Goal: Navigation & Orientation: Find specific page/section

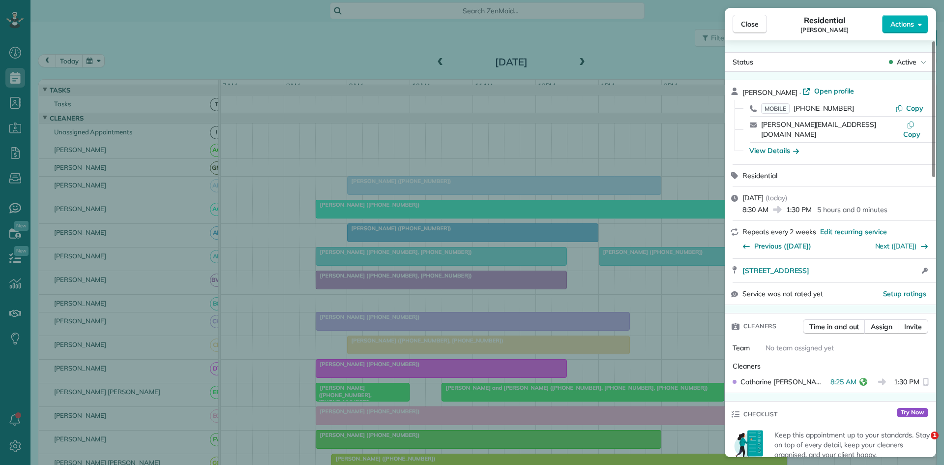
click at [744, 25] on span "Close" at bounding box center [750, 24] width 18 height 10
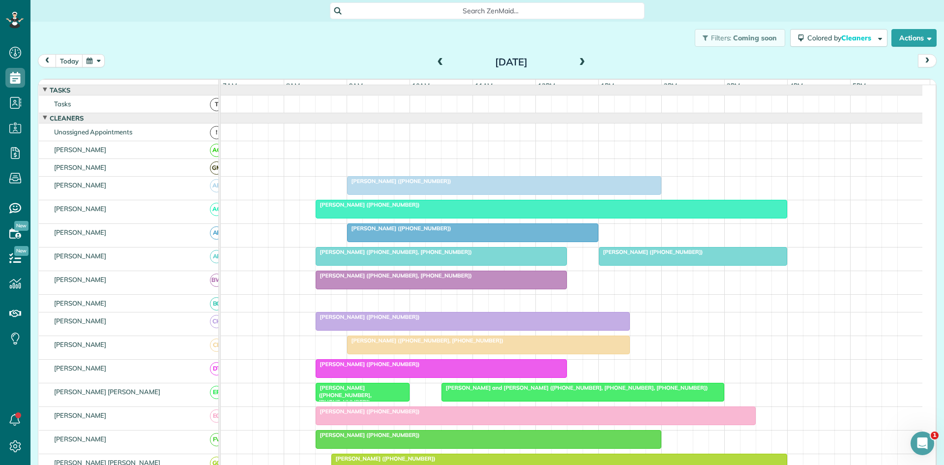
click at [439, 184] on div "[PERSON_NAME] ([PHONE_NUMBER])" at bounding box center [504, 181] width 308 height 7
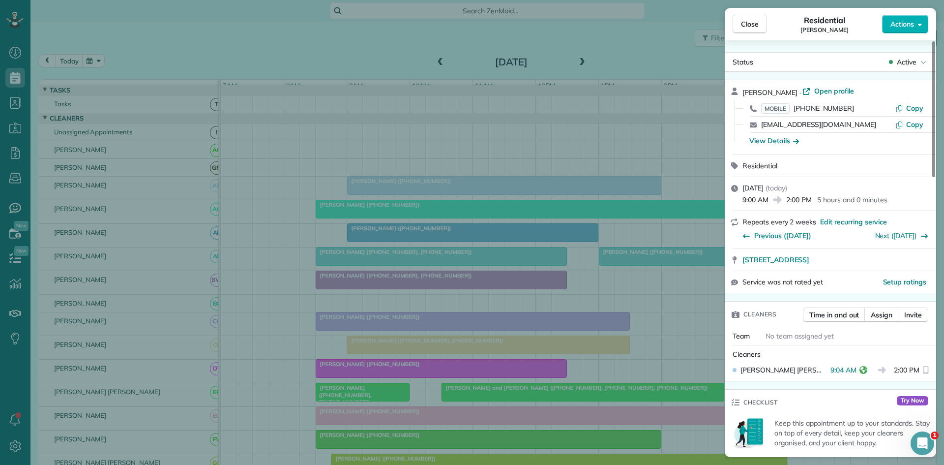
click at [433, 233] on div "Close Residential [PERSON_NAME] Actions Status Active [PERSON_NAME][GEOGRAPHIC_…" at bounding box center [472, 232] width 944 height 465
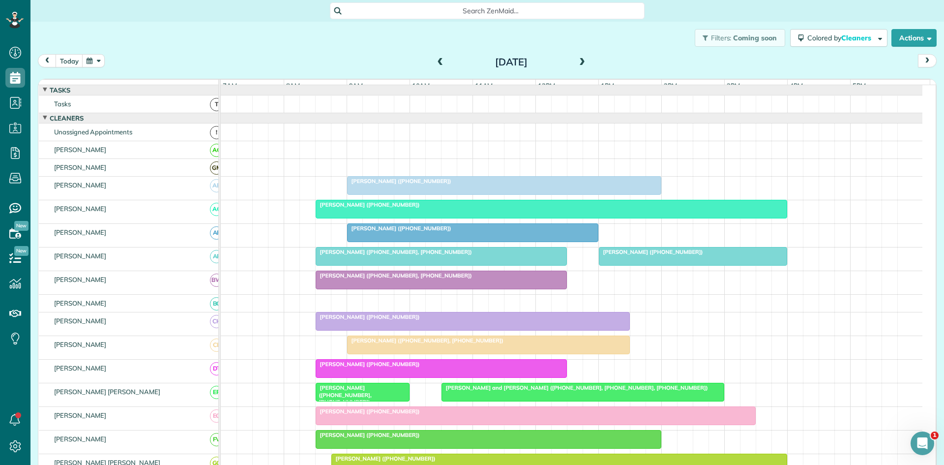
click at [341, 218] on div at bounding box center [551, 209] width 471 height 18
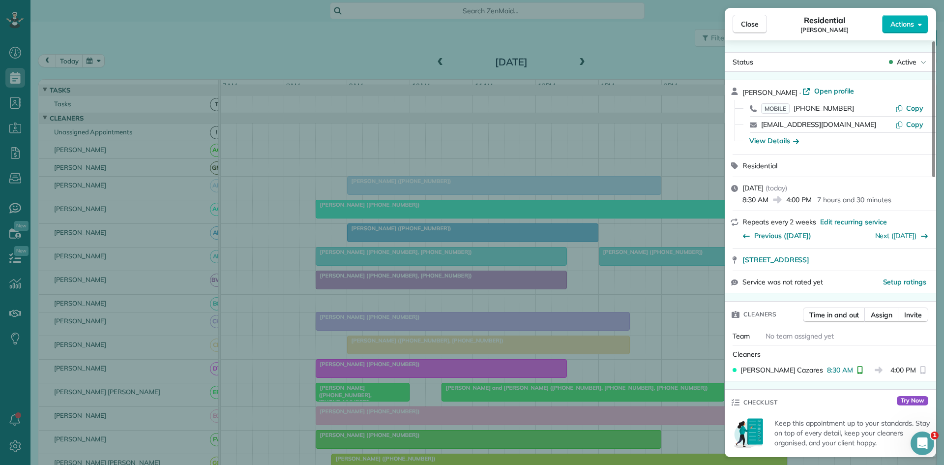
click at [375, 249] on div "Close Residential [PERSON_NAME] Actions Status Active [PERSON_NAME] · Open prof…" at bounding box center [472, 232] width 944 height 465
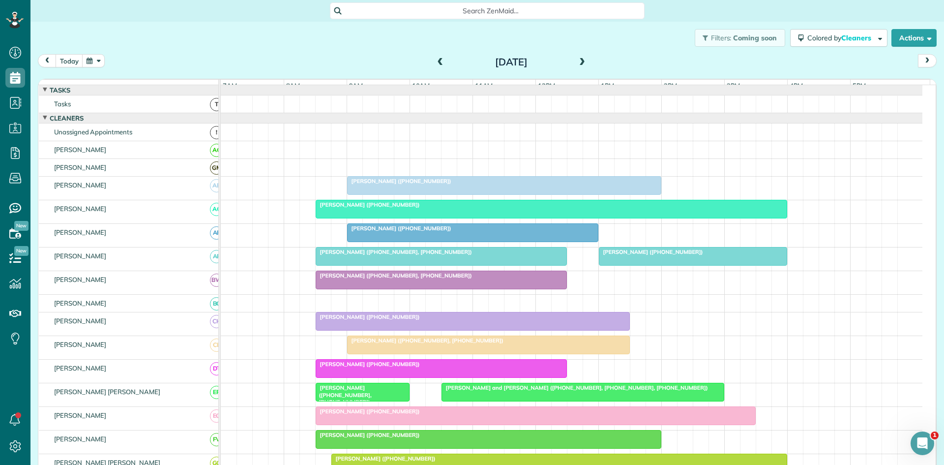
click at [384, 240] on div at bounding box center [473, 233] width 250 height 18
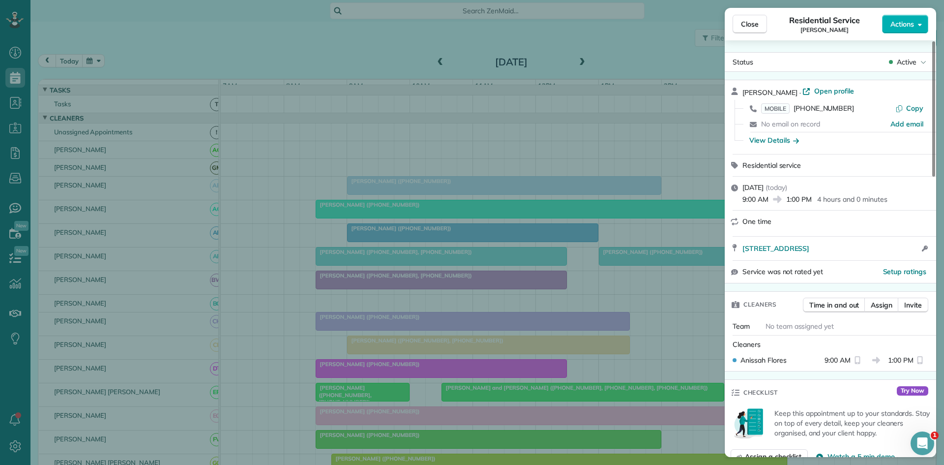
click at [300, 243] on div "Close Residential Service [PERSON_NAME] Actions Status Active [PERSON_NAME] · O…" at bounding box center [472, 232] width 944 height 465
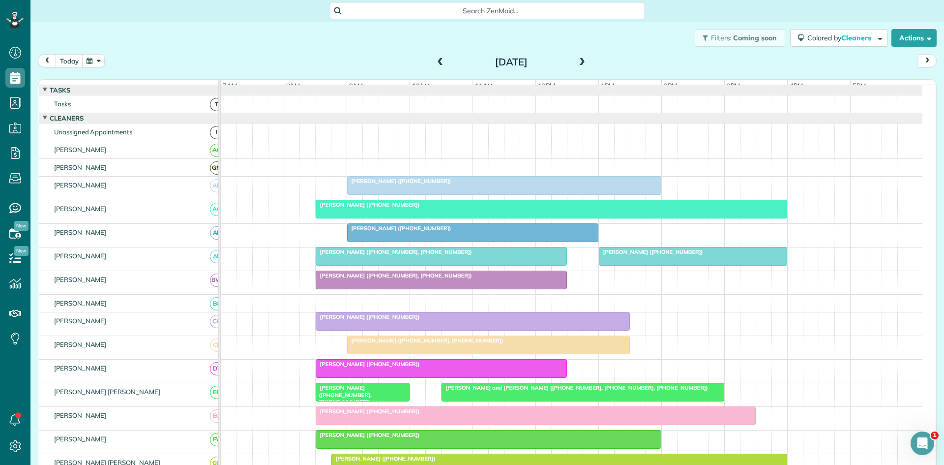
click at [375, 255] on span "[PERSON_NAME] ([PHONE_NUMBER], [PHONE_NUMBER])" at bounding box center [393, 251] width 157 height 7
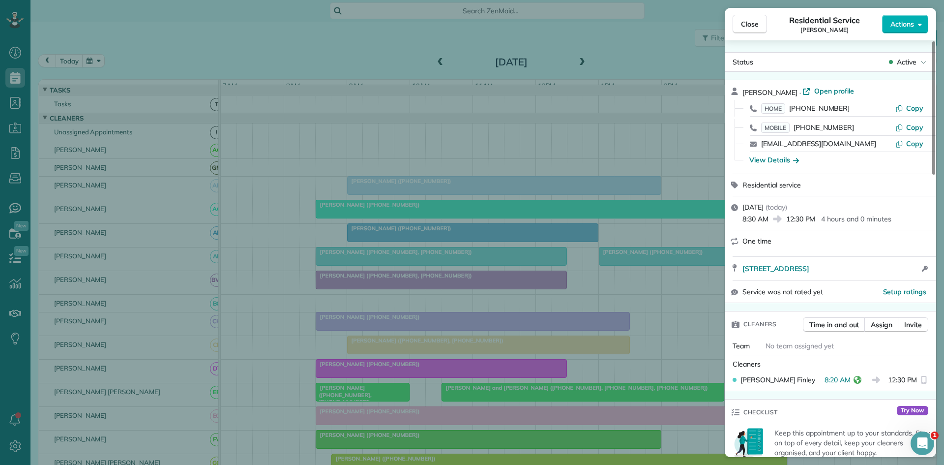
click at [369, 253] on div "Close Residential Service [PERSON_NAME] Actions Status Active [PERSON_NAME] · O…" at bounding box center [472, 232] width 944 height 465
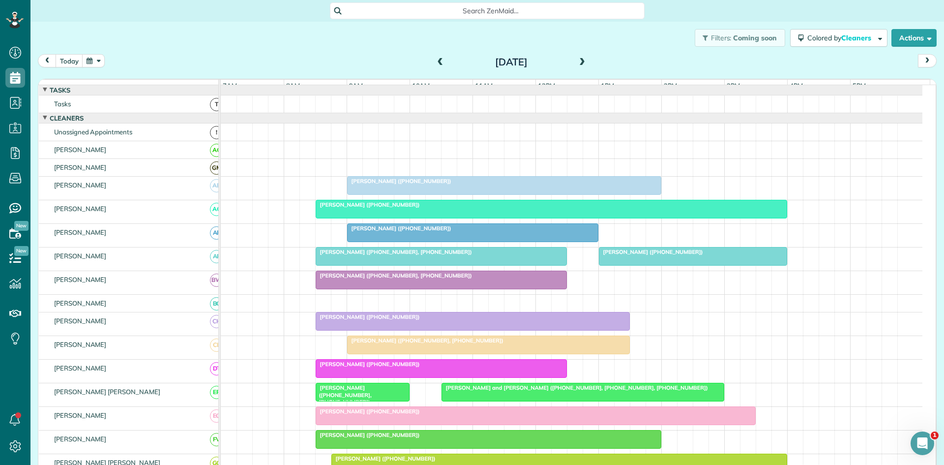
click at [344, 287] on div at bounding box center [441, 280] width 250 height 18
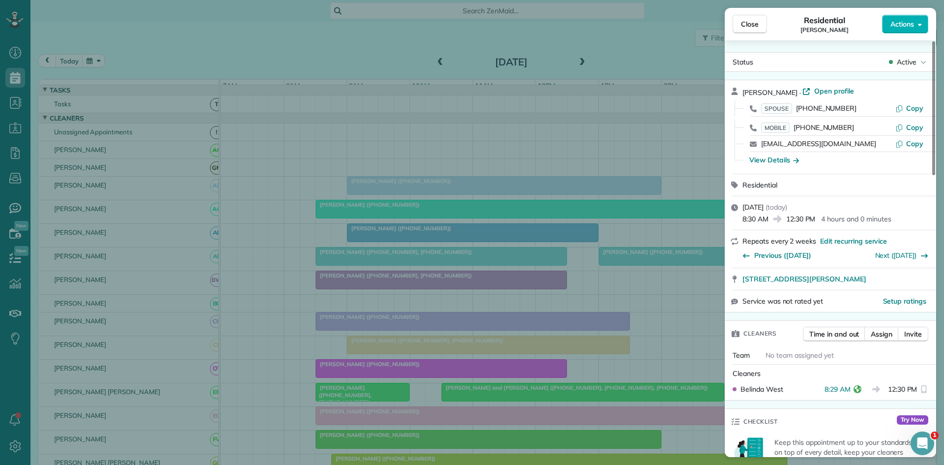
click at [399, 245] on div "Close Residential [PERSON_NAME] Actions Status Active [PERSON_NAME] · Open prof…" at bounding box center [472, 232] width 944 height 465
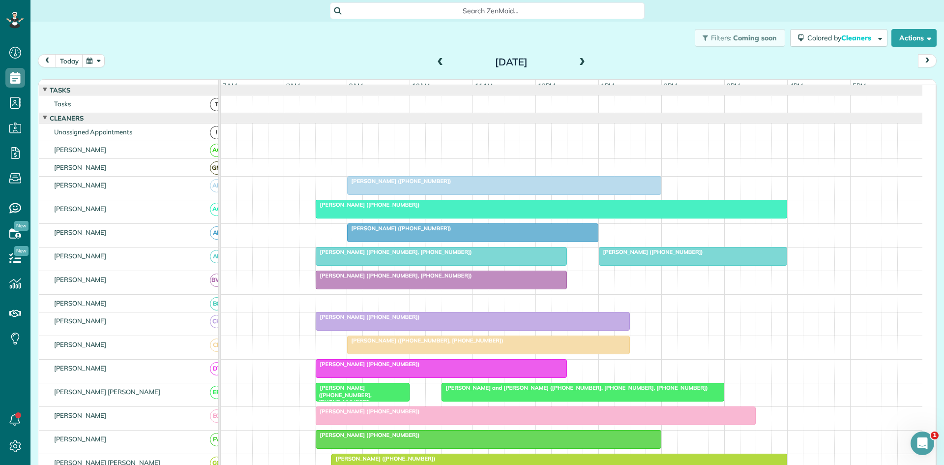
click at [364, 320] on span "[PERSON_NAME] ([PHONE_NUMBER])" at bounding box center [367, 316] width 105 height 7
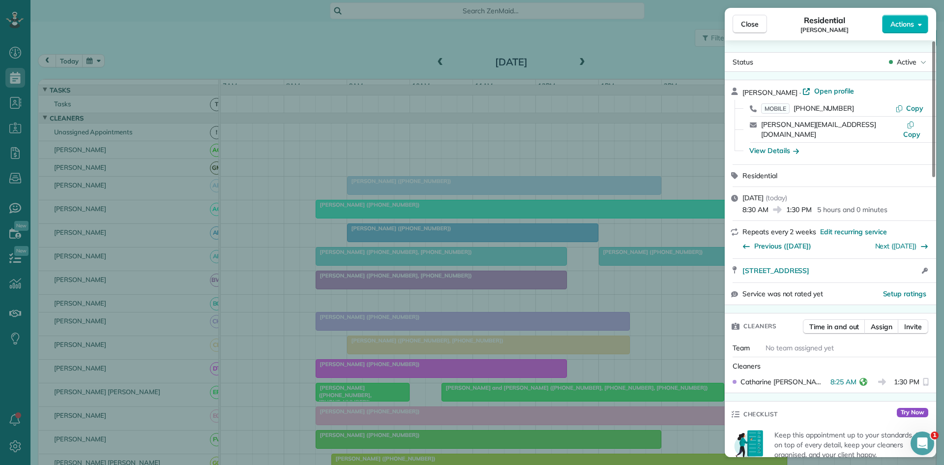
click at [344, 269] on div "Close Residential [PERSON_NAME] Actions Status Active [PERSON_NAME] · Open prof…" at bounding box center [472, 232] width 944 height 465
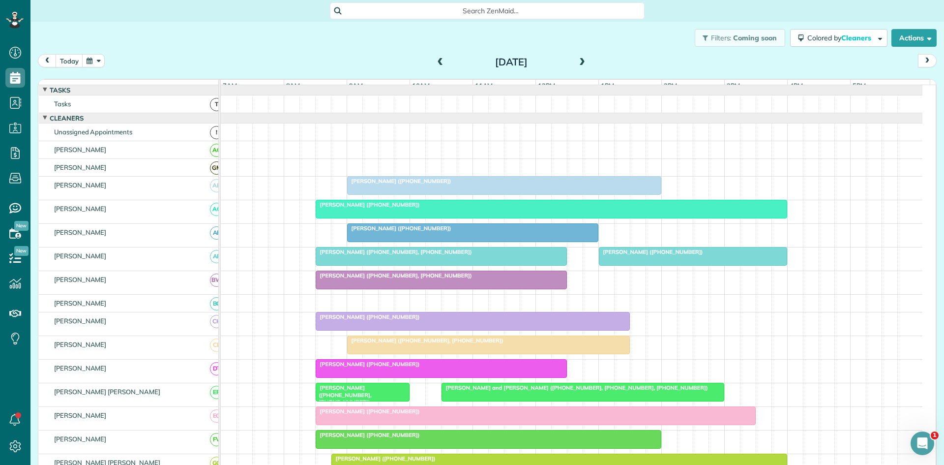
click at [368, 353] on div at bounding box center [489, 345] width 282 height 18
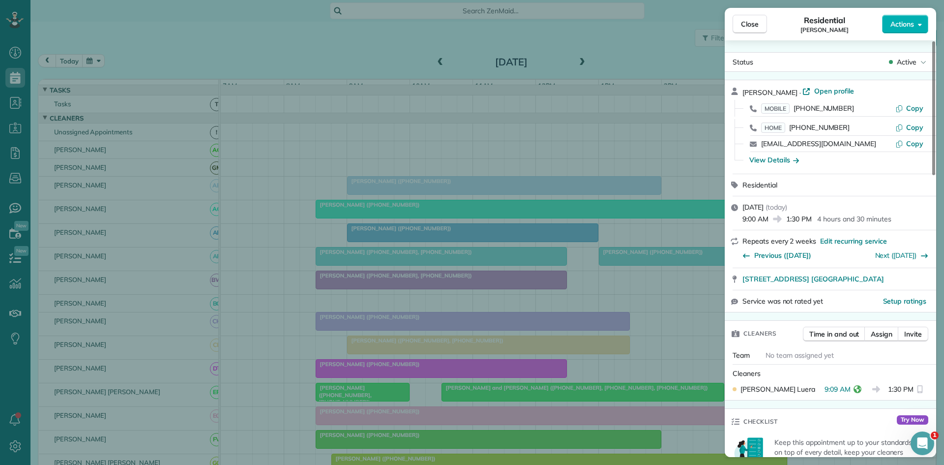
click at [528, 284] on div "Close Residential [PERSON_NAME] Actions Status Active [PERSON_NAME] · Open prof…" at bounding box center [472, 232] width 944 height 465
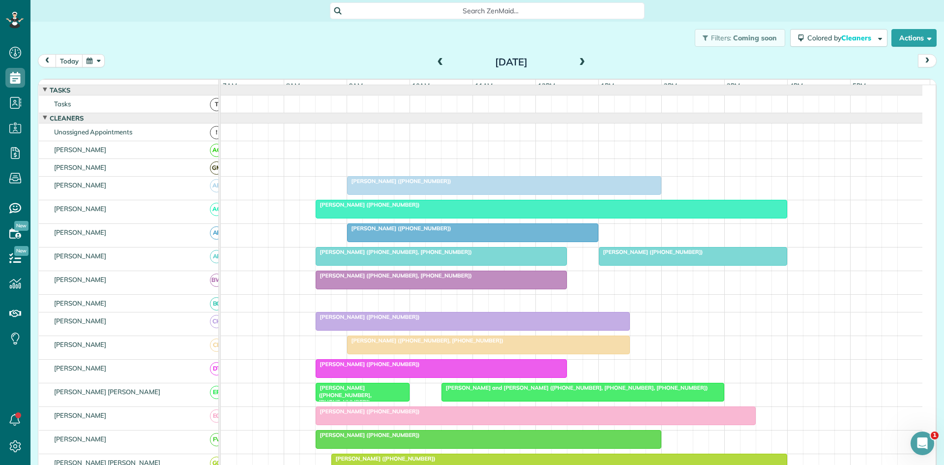
click at [395, 232] on span "[PERSON_NAME] ([PHONE_NUMBER])" at bounding box center [399, 228] width 105 height 7
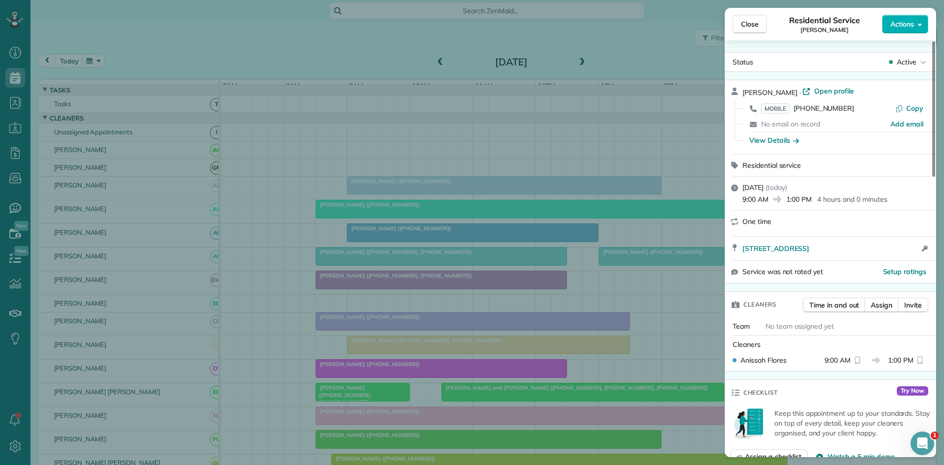
click at [498, 261] on div "Close Residential Service [PERSON_NAME] Actions Status Active [PERSON_NAME] · O…" at bounding box center [472, 232] width 944 height 465
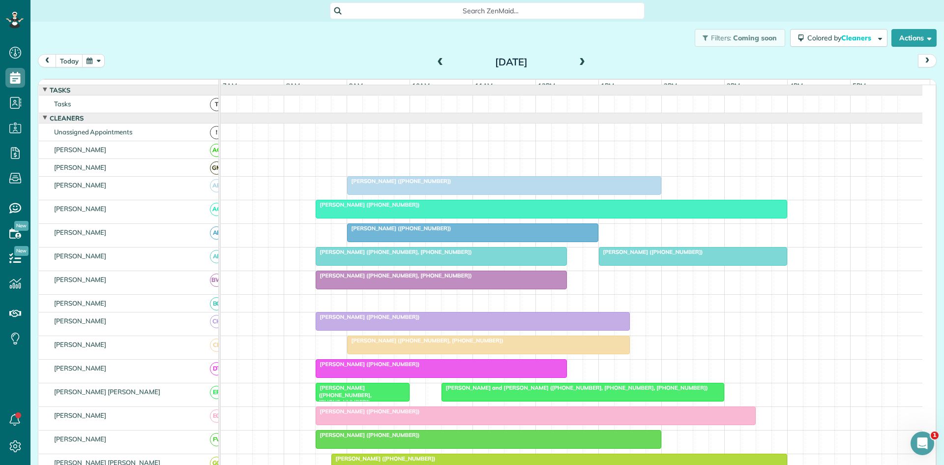
click at [379, 377] on div at bounding box center [441, 368] width 250 height 18
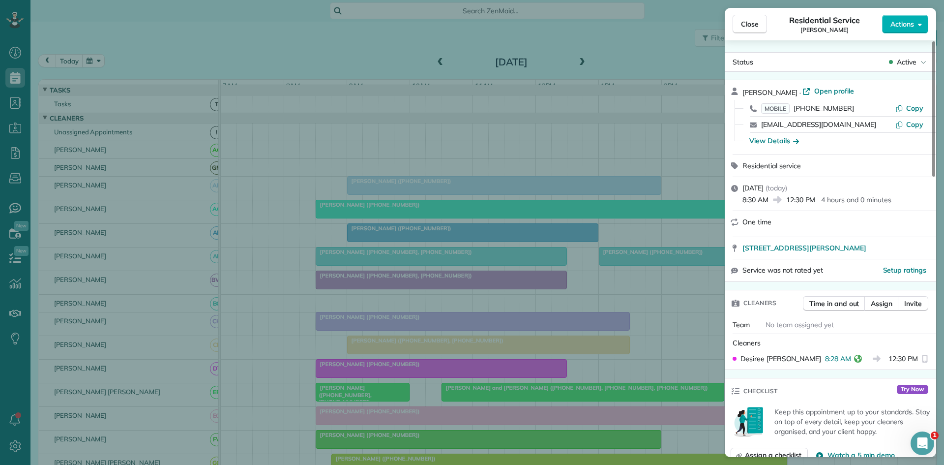
drag, startPoint x: 326, startPoint y: 283, endPoint x: 226, endPoint y: 330, distance: 110.4
click at [327, 282] on div "Close Residential Service [PERSON_NAME] Actions Status Active [PERSON_NAME] · O…" at bounding box center [472, 232] width 944 height 465
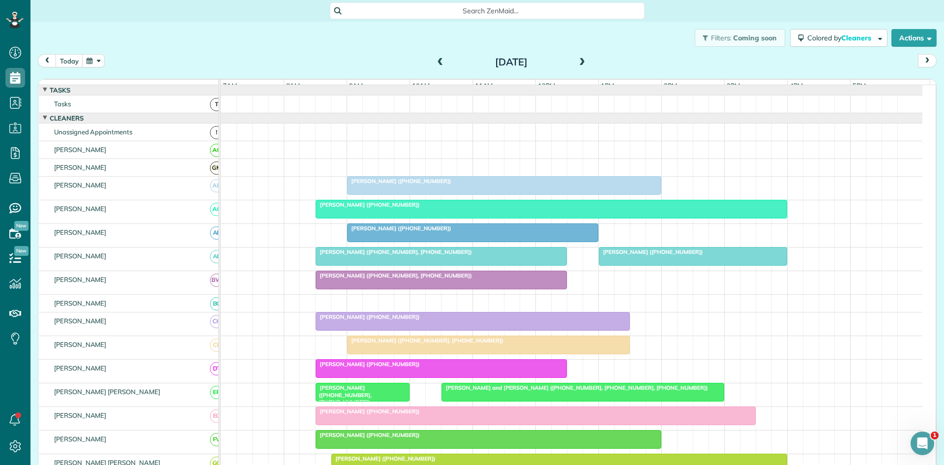
click at [352, 399] on span "[PERSON_NAME] ([PHONE_NUMBER], [PHONE_NUMBER])" at bounding box center [343, 394] width 57 height 21
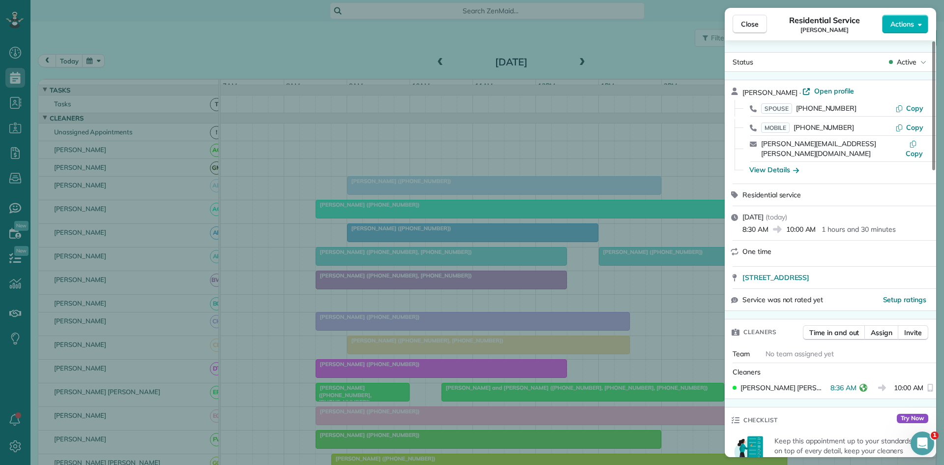
click at [303, 329] on div "Close Residential Service [PERSON_NAME] Actions Status Active [PERSON_NAME] · O…" at bounding box center [472, 232] width 944 height 465
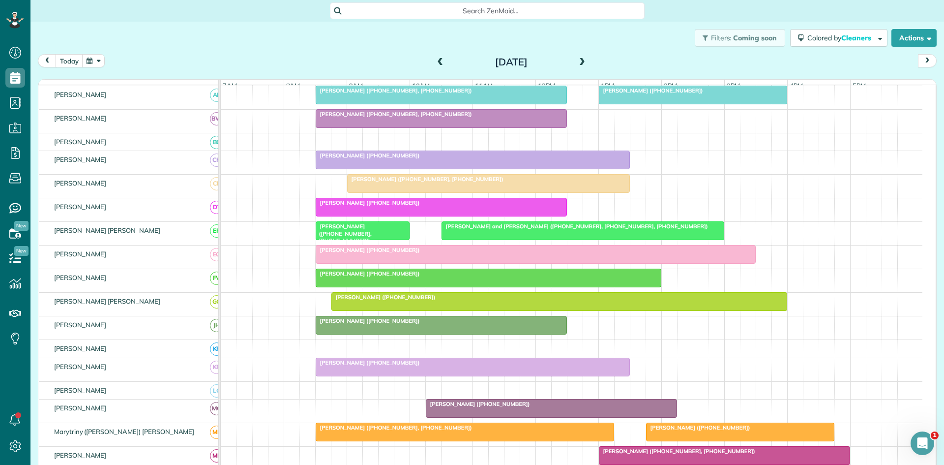
scroll to position [164, 0]
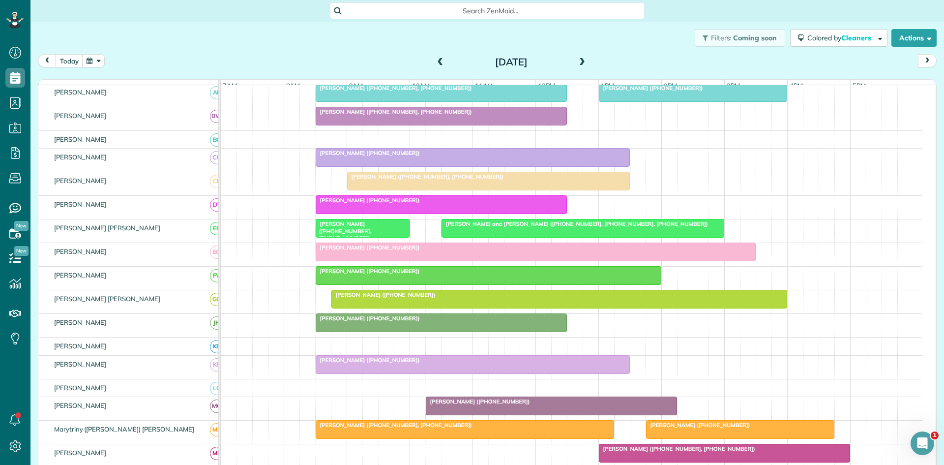
click at [341, 251] on span "[PERSON_NAME] ([PHONE_NUMBER])" at bounding box center [367, 247] width 105 height 7
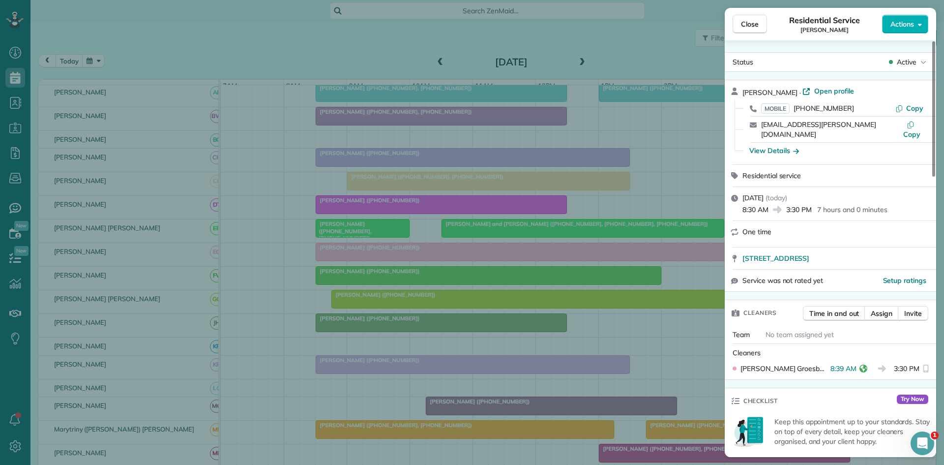
click at [341, 297] on div "Close Residential Service [PERSON_NAME] Actions Status Active [PERSON_NAME] · O…" at bounding box center [472, 232] width 944 height 465
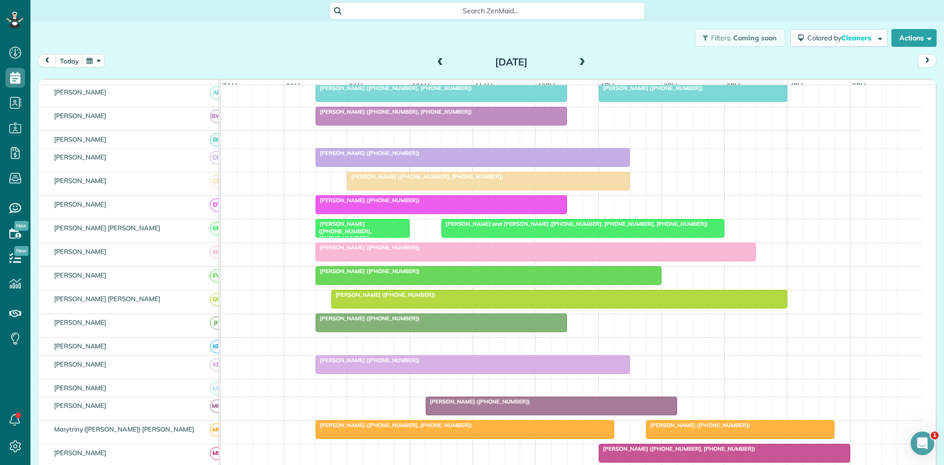
click at [337, 284] on div at bounding box center [488, 276] width 345 height 18
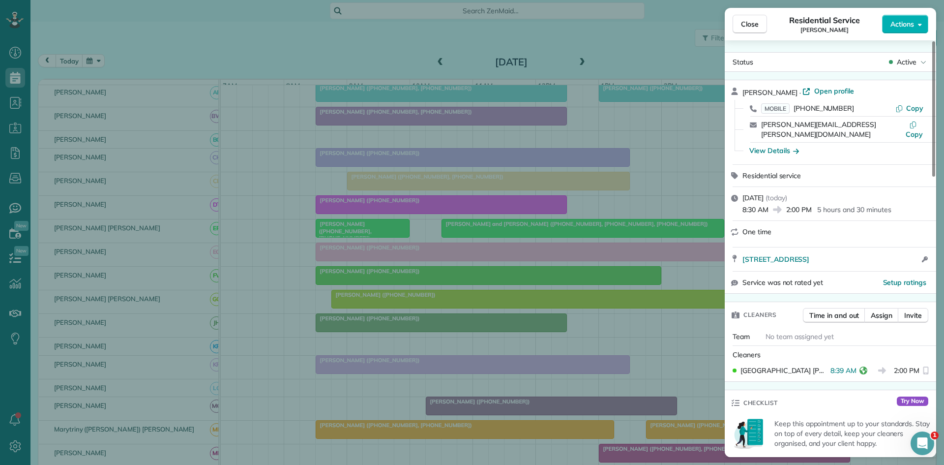
click at [326, 353] on div "Close Residential Service [PERSON_NAME] Actions Status Active [PERSON_NAME] · O…" at bounding box center [472, 232] width 944 height 465
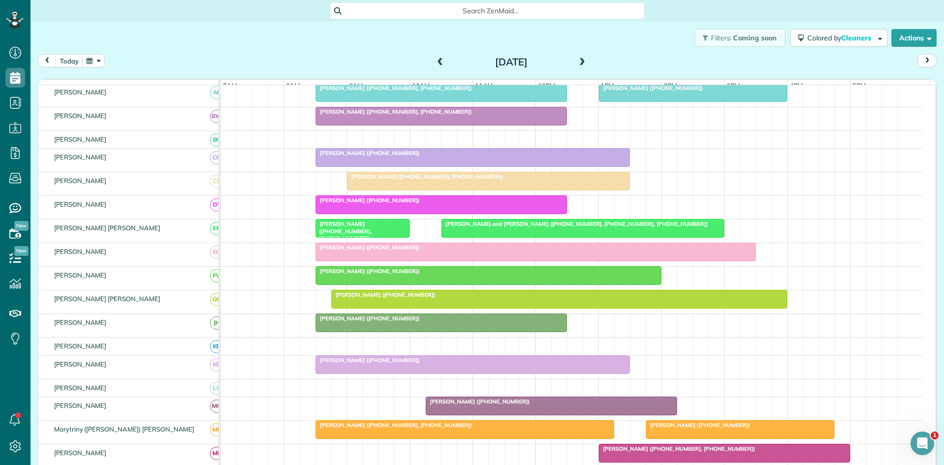
click at [334, 298] on span "[PERSON_NAME] ([PHONE_NUMBER])" at bounding box center [383, 294] width 105 height 7
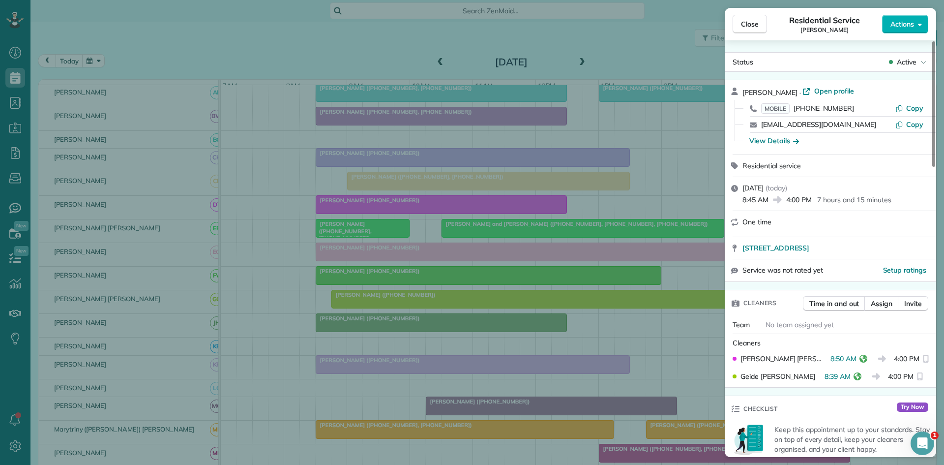
click at [426, 323] on div "Close Residential Service [PERSON_NAME] Actions Status Active [PERSON_NAME] · O…" at bounding box center [472, 232] width 944 height 465
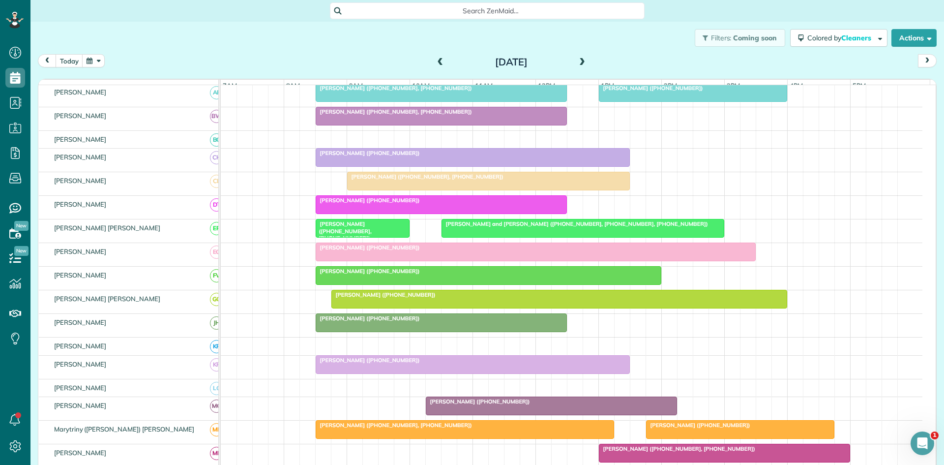
click at [365, 363] on span "[PERSON_NAME] ([PHONE_NUMBER])" at bounding box center [367, 359] width 105 height 7
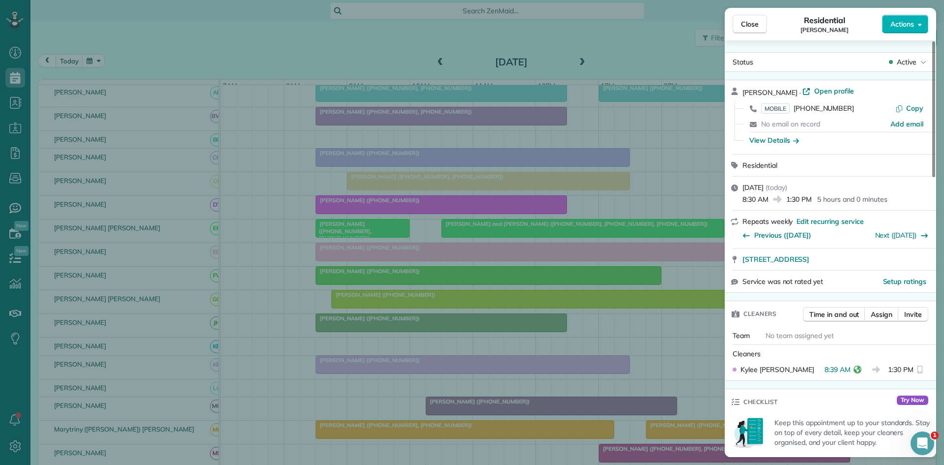
click at [452, 334] on div "Close Residential [PERSON_NAME] Actions Status Active [PERSON_NAME] · Open prof…" at bounding box center [472, 232] width 944 height 465
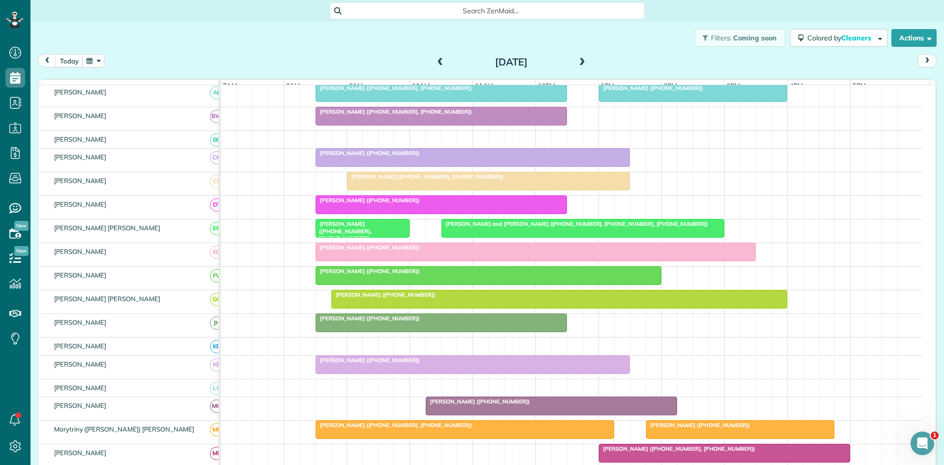
click at [357, 330] on div at bounding box center [441, 323] width 250 height 18
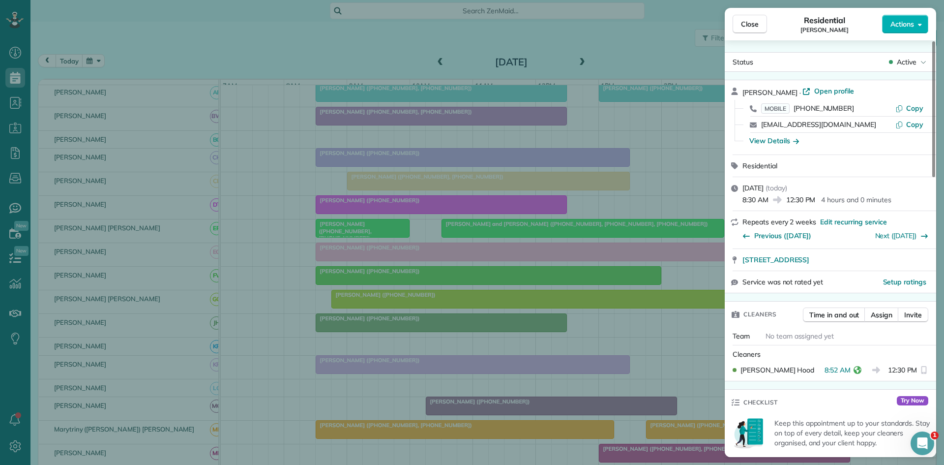
drag, startPoint x: 398, startPoint y: 318, endPoint x: 324, endPoint y: 361, distance: 85.9
click at [398, 319] on div "Close Residential [PERSON_NAME] Actions Status Active [PERSON_NAME] · Open prof…" at bounding box center [472, 232] width 944 height 465
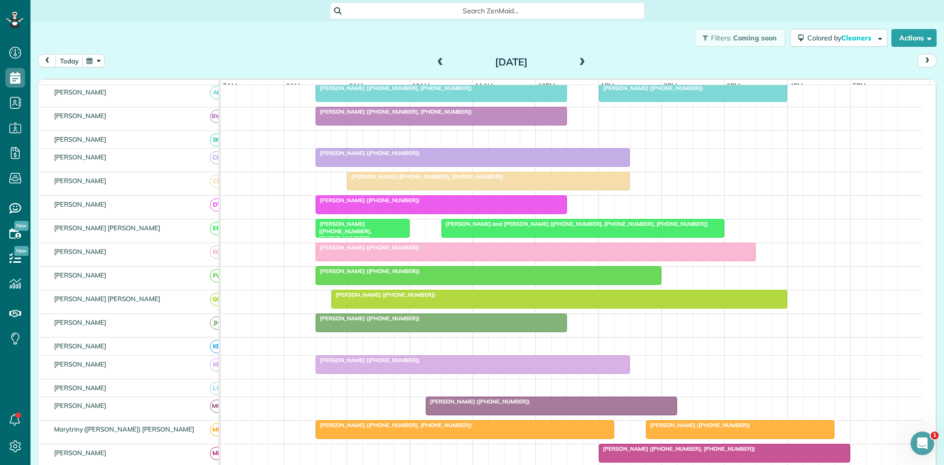
click at [364, 437] on div at bounding box center [464, 429] width 297 height 18
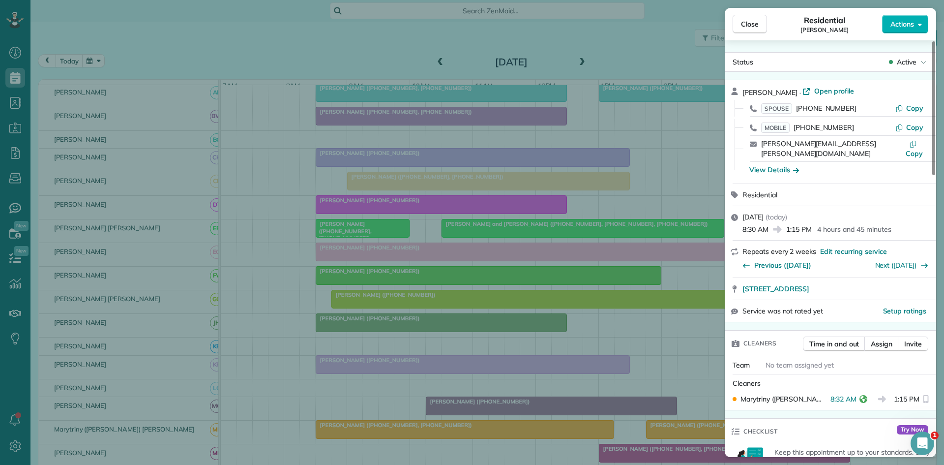
click at [431, 357] on div "Close Residential [PERSON_NAME] Actions Status Active [PERSON_NAME] · Open prof…" at bounding box center [472, 232] width 944 height 465
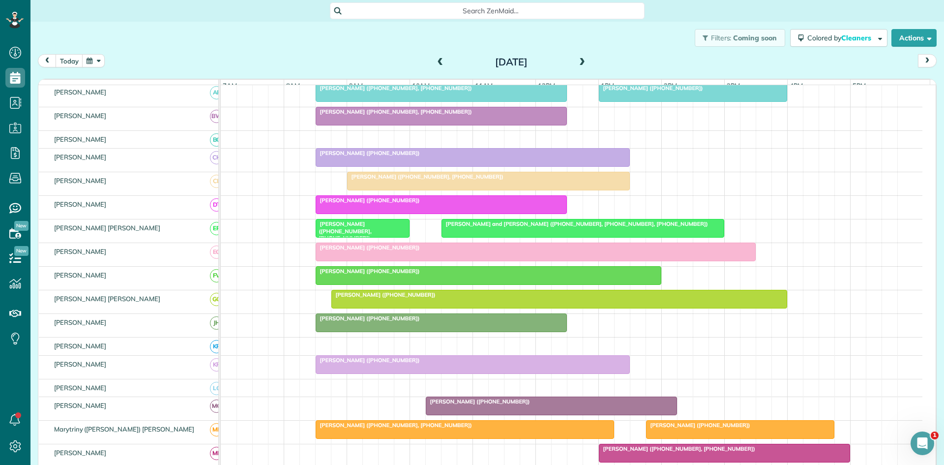
scroll to position [328, 0]
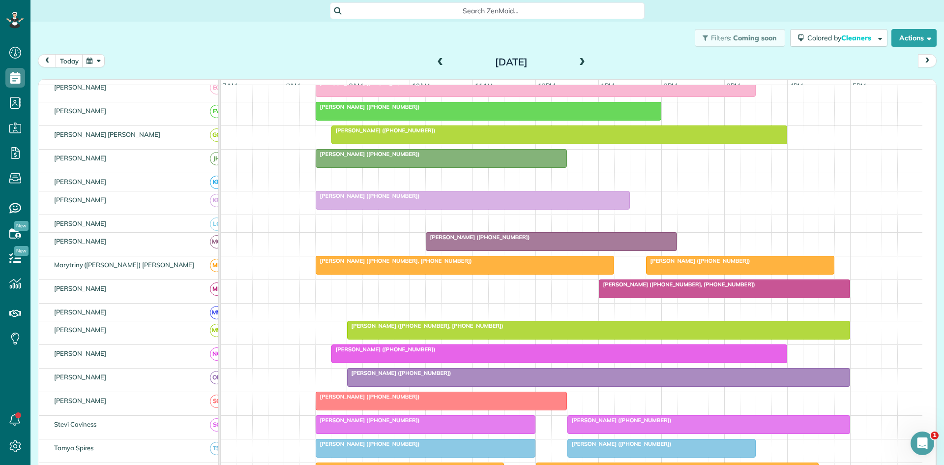
click at [625, 297] on div at bounding box center [724, 289] width 250 height 18
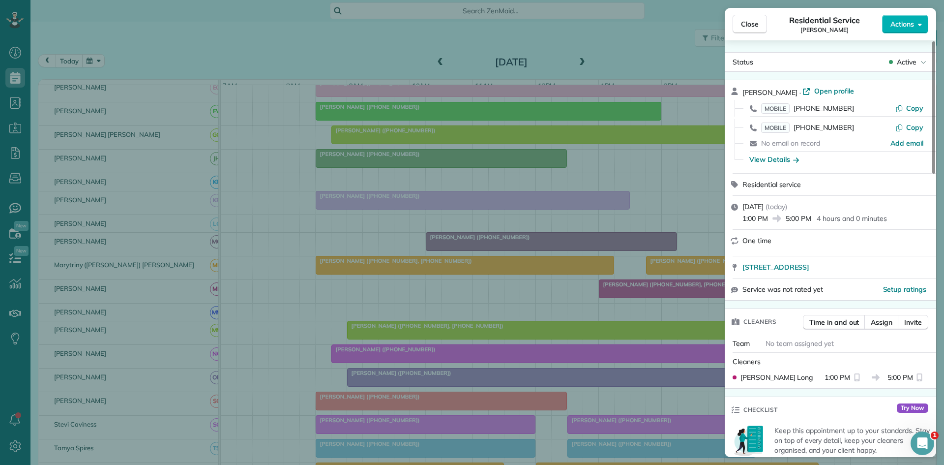
click at [383, 294] on div "Close Residential Service [PERSON_NAME] Actions Status Active [PERSON_NAME] · O…" at bounding box center [472, 232] width 944 height 465
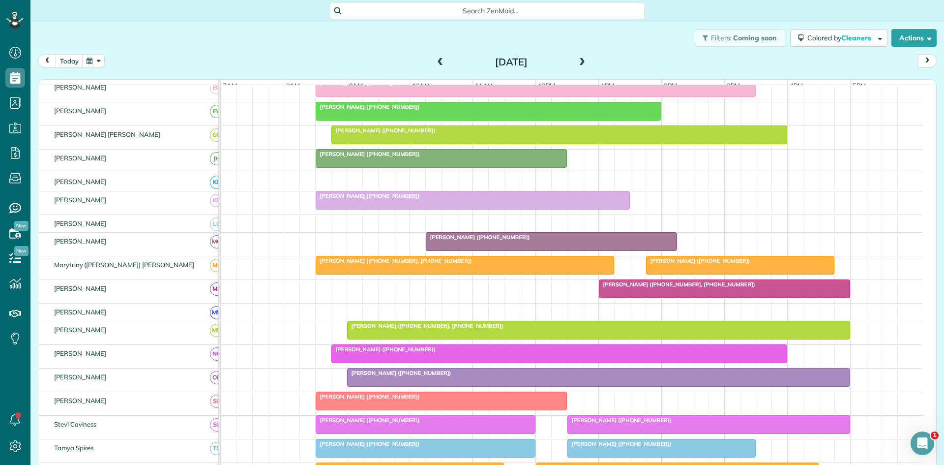
click at [353, 329] on span "[PERSON_NAME] ([PHONE_NUMBER], [PHONE_NUMBER])" at bounding box center [425, 325] width 157 height 7
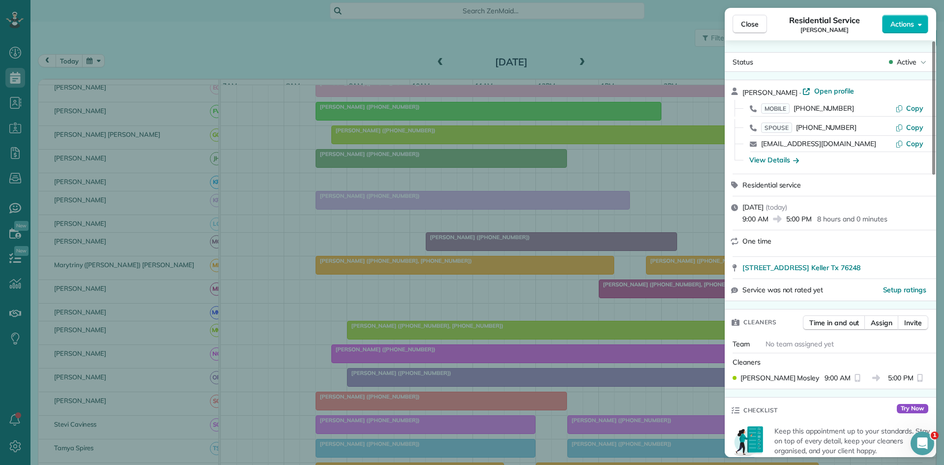
click at [454, 322] on div "Close Residential Service [PERSON_NAME] Actions Status Active [PERSON_NAME] · O…" at bounding box center [472, 232] width 944 height 465
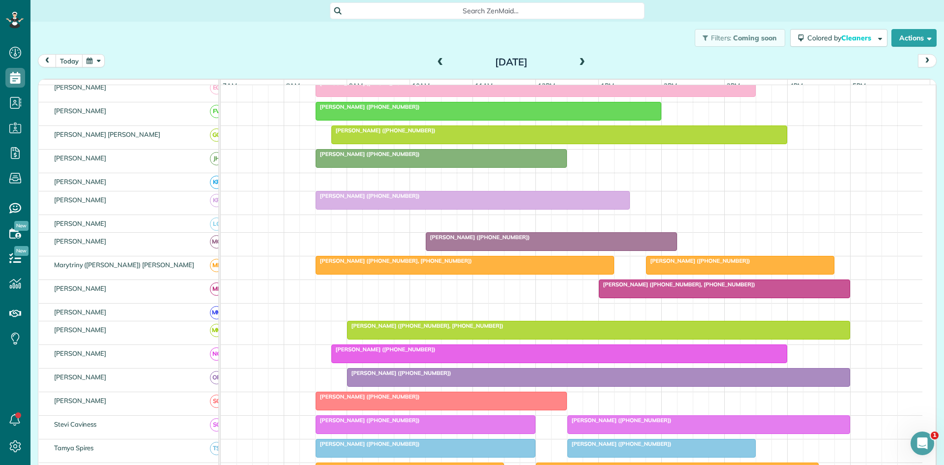
click at [371, 353] on span "[PERSON_NAME] ([PHONE_NUMBER])" at bounding box center [383, 349] width 105 height 7
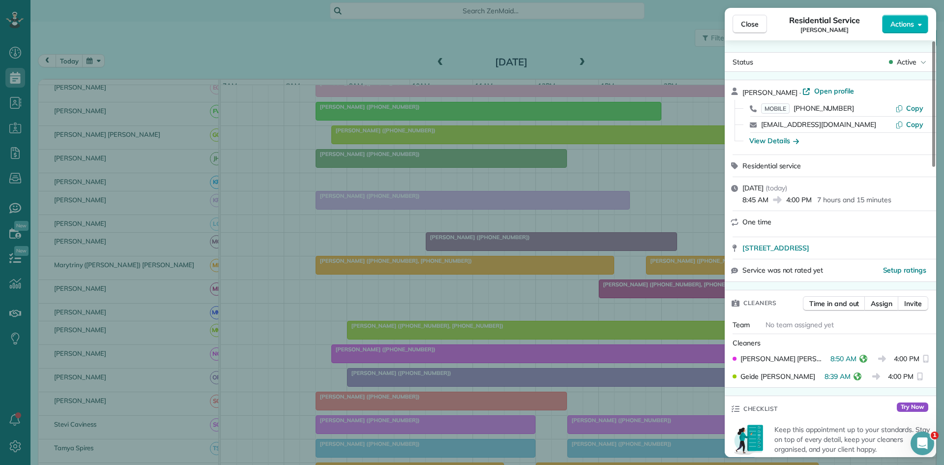
click at [461, 313] on div "Close Residential Service [PERSON_NAME] Actions Status Active [PERSON_NAME] · O…" at bounding box center [472, 232] width 944 height 465
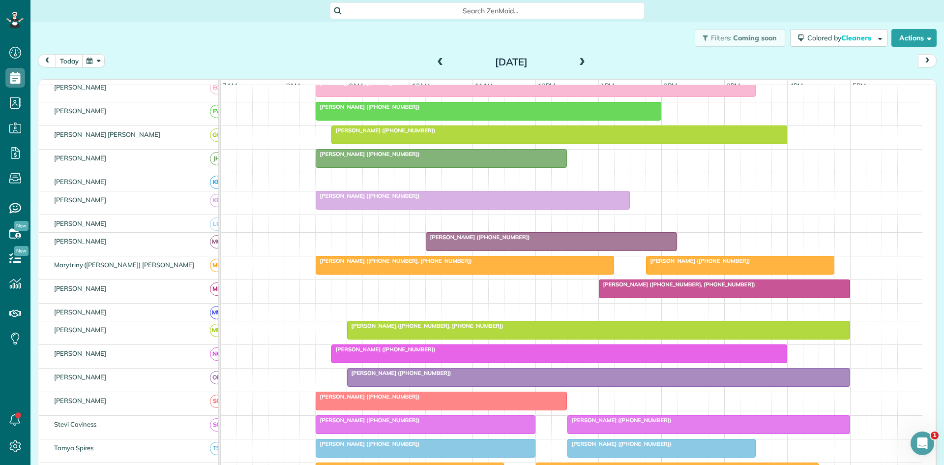
click at [365, 376] on span "[PERSON_NAME] ([PHONE_NUMBER])" at bounding box center [399, 372] width 105 height 7
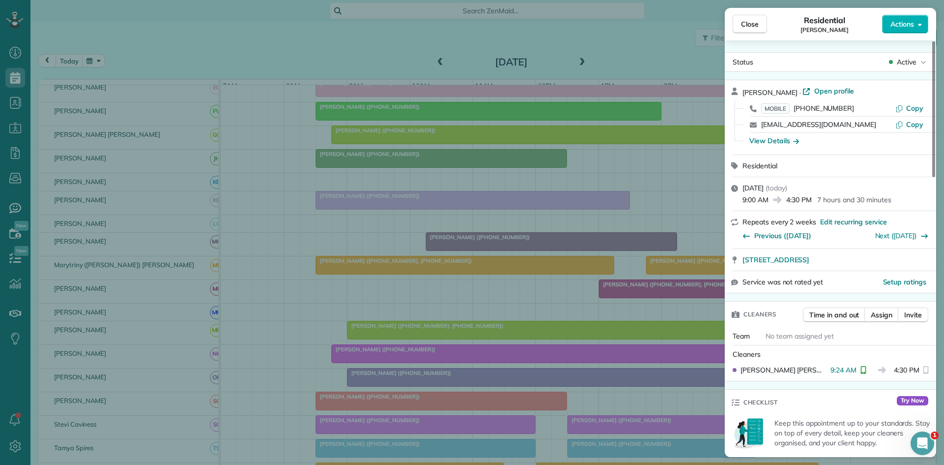
click at [426, 283] on div "Close Residential [PERSON_NAME] Actions Status Active [PERSON_NAME] · Open prof…" at bounding box center [472, 232] width 944 height 465
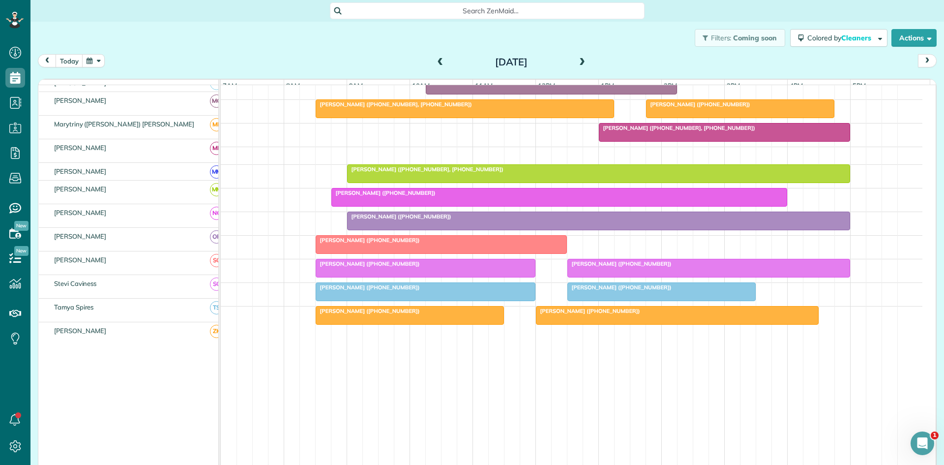
scroll to position [484, 0]
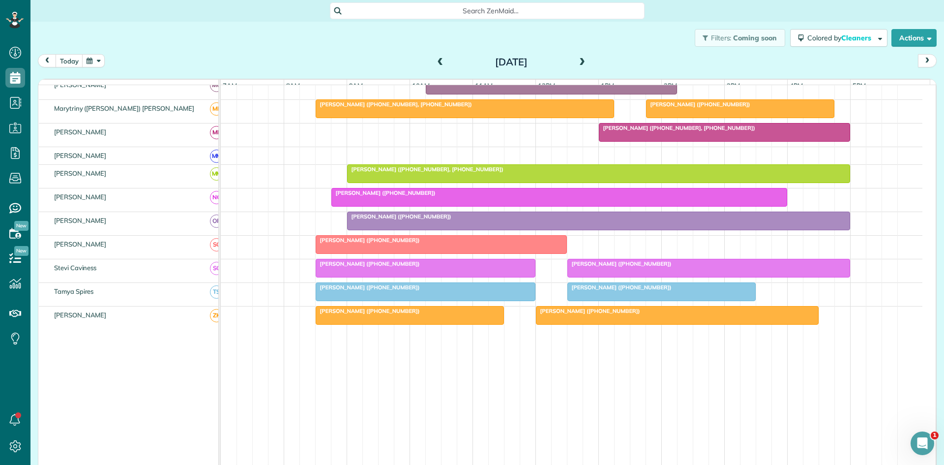
click at [342, 243] on span "[PERSON_NAME] ([PHONE_NUMBER])" at bounding box center [367, 240] width 105 height 7
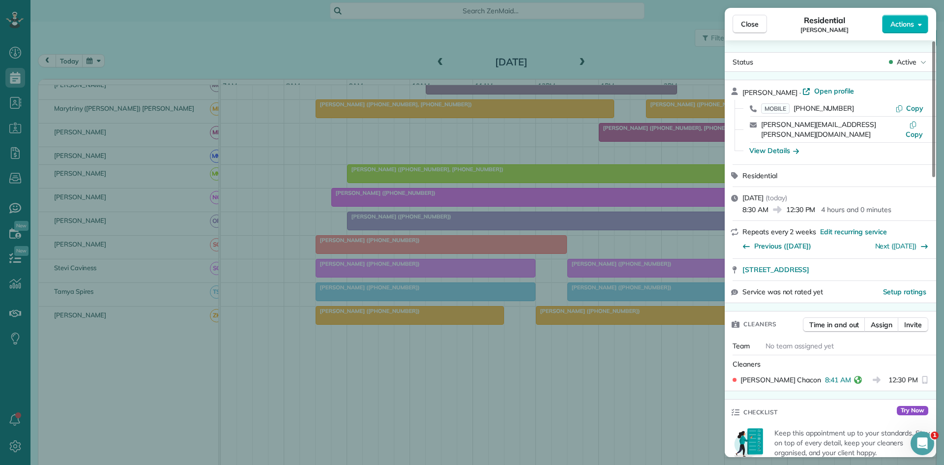
click at [444, 302] on div "Close Residential [PERSON_NAME] Actions Status Active [PERSON_NAME] · Open prof…" at bounding box center [472, 232] width 944 height 465
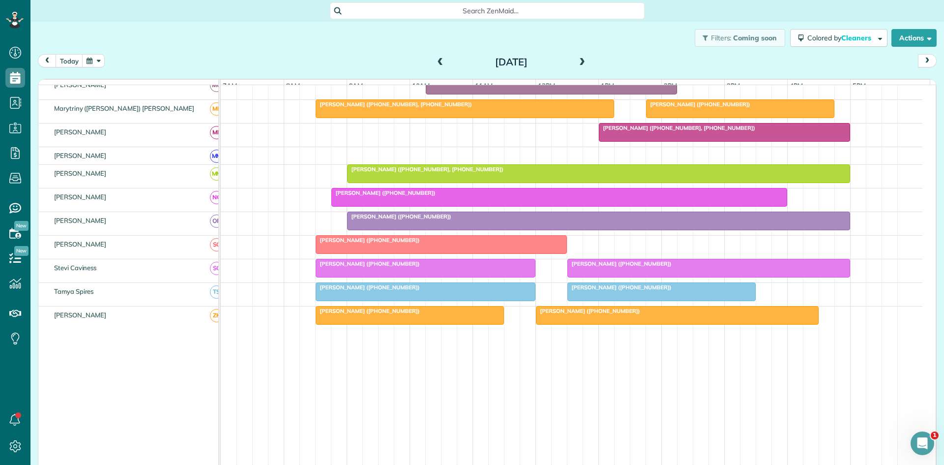
click at [369, 267] on span "[PERSON_NAME] ([PHONE_NUMBER])" at bounding box center [367, 263] width 105 height 7
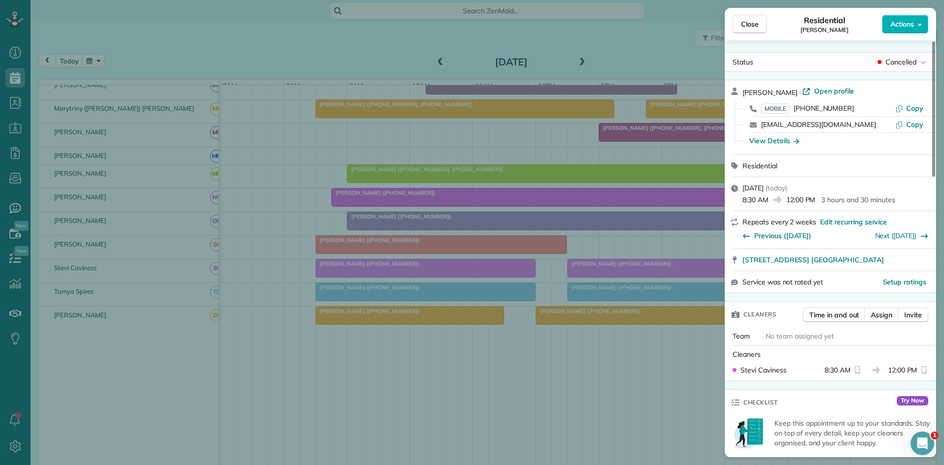
click at [429, 275] on div "Close Residential [PERSON_NAME] Actions Status Cancelled [PERSON_NAME] · Open p…" at bounding box center [472, 232] width 944 height 465
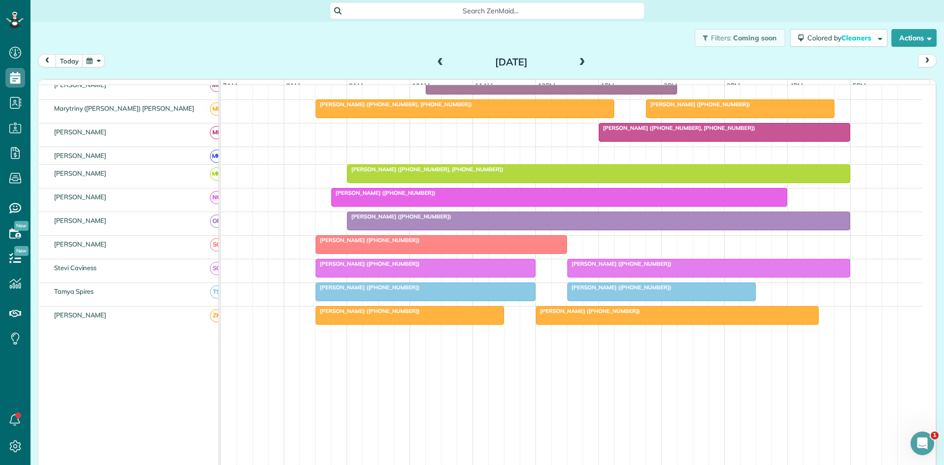
click at [575, 267] on span "[PERSON_NAME] ([PHONE_NUMBER])" at bounding box center [619, 263] width 105 height 7
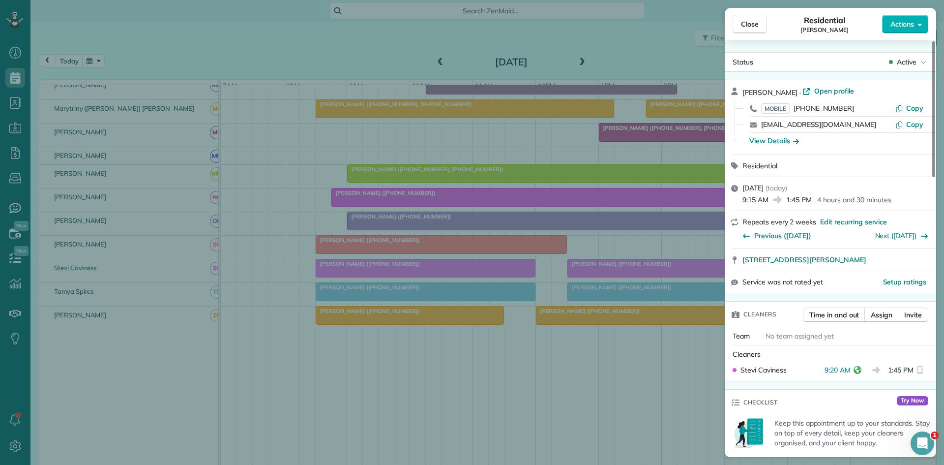
click at [361, 304] on div "Close Residential [PERSON_NAME] Actions Status Active [PERSON_NAME] · Open prof…" at bounding box center [472, 232] width 944 height 465
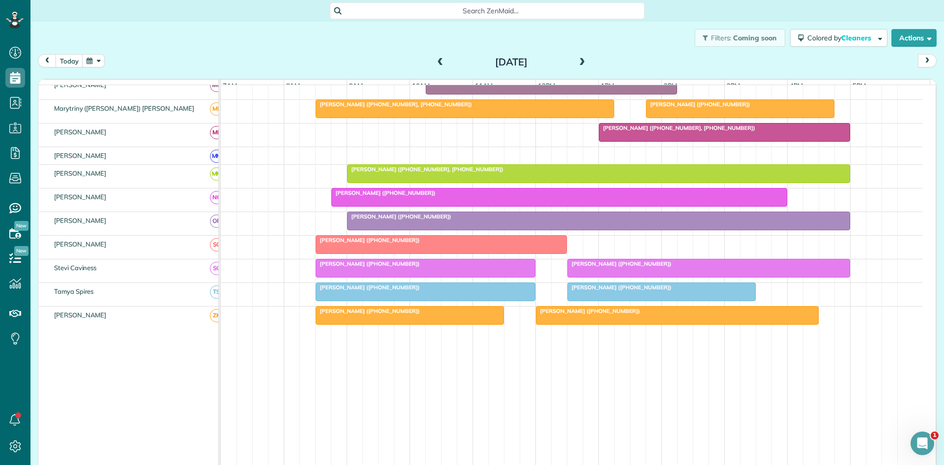
click at [362, 300] on div at bounding box center [425, 292] width 219 height 18
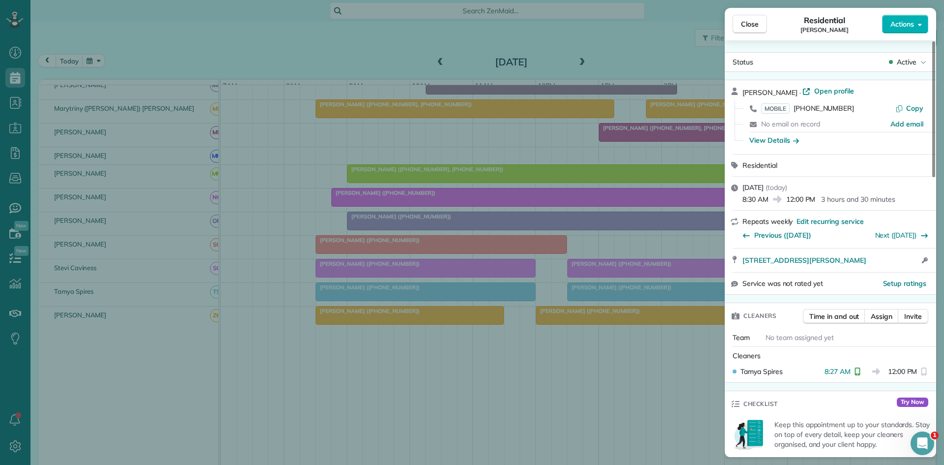
click at [441, 249] on div "Close Residential [PERSON_NAME] Actions Status Active [PERSON_NAME] · Open prof…" at bounding box center [472, 232] width 944 height 465
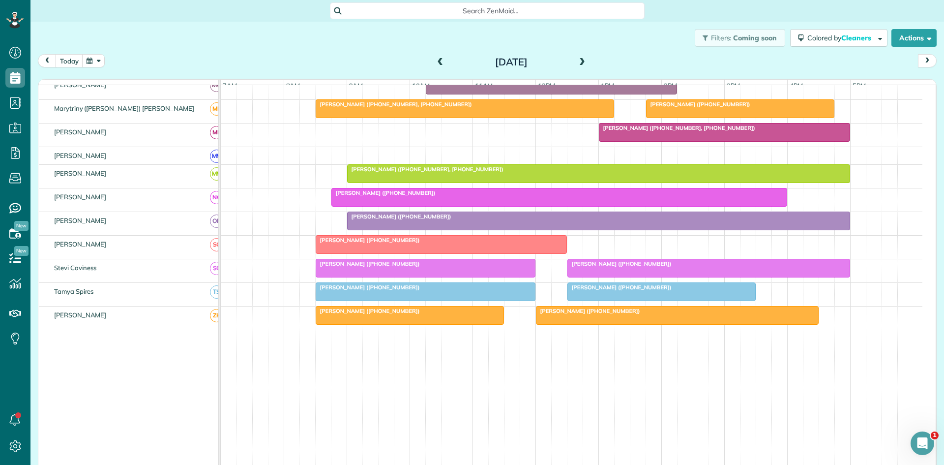
click at [412, 323] on div at bounding box center [409, 315] width 187 height 18
